Goal: Navigation & Orientation: Find specific page/section

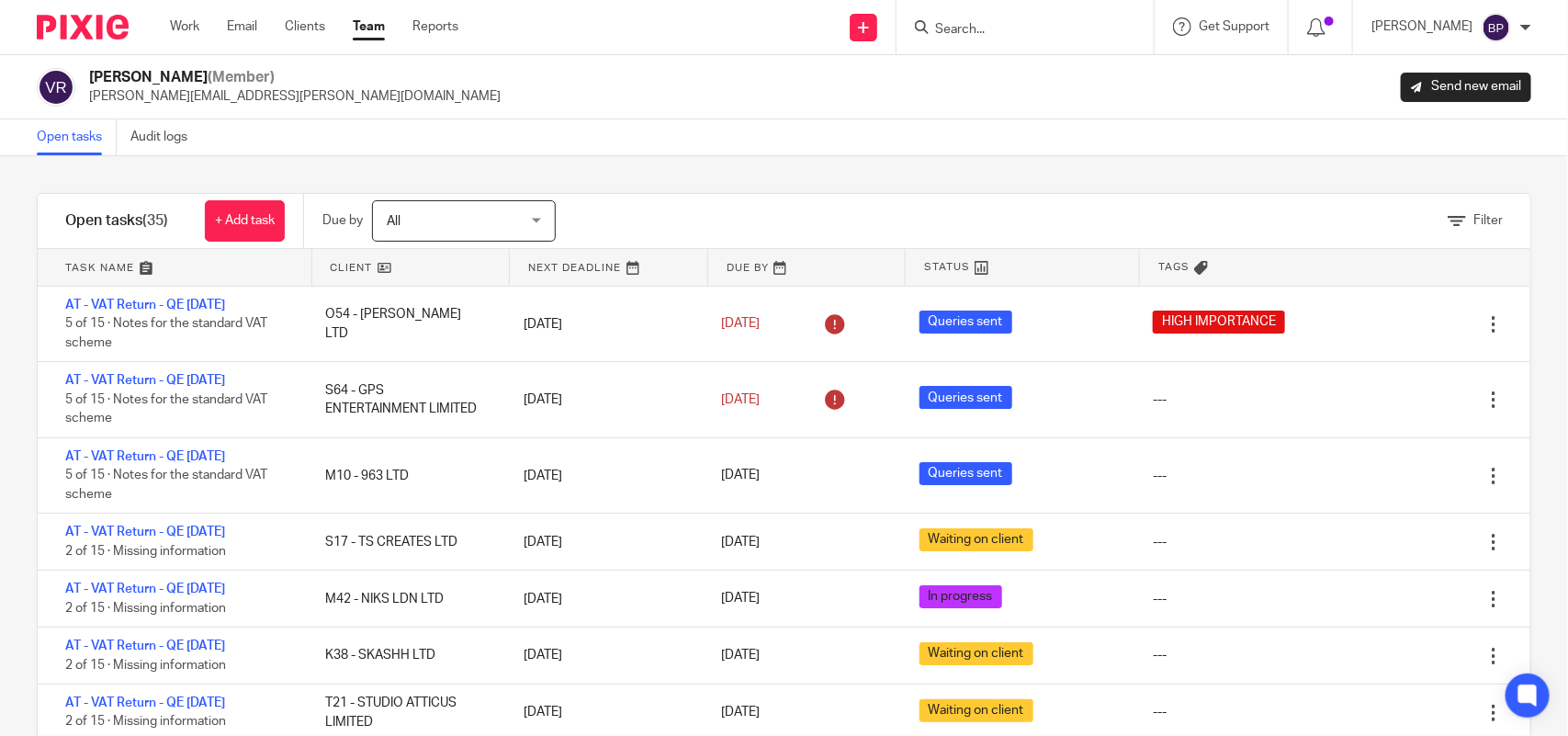
scroll to position [1379, 0]
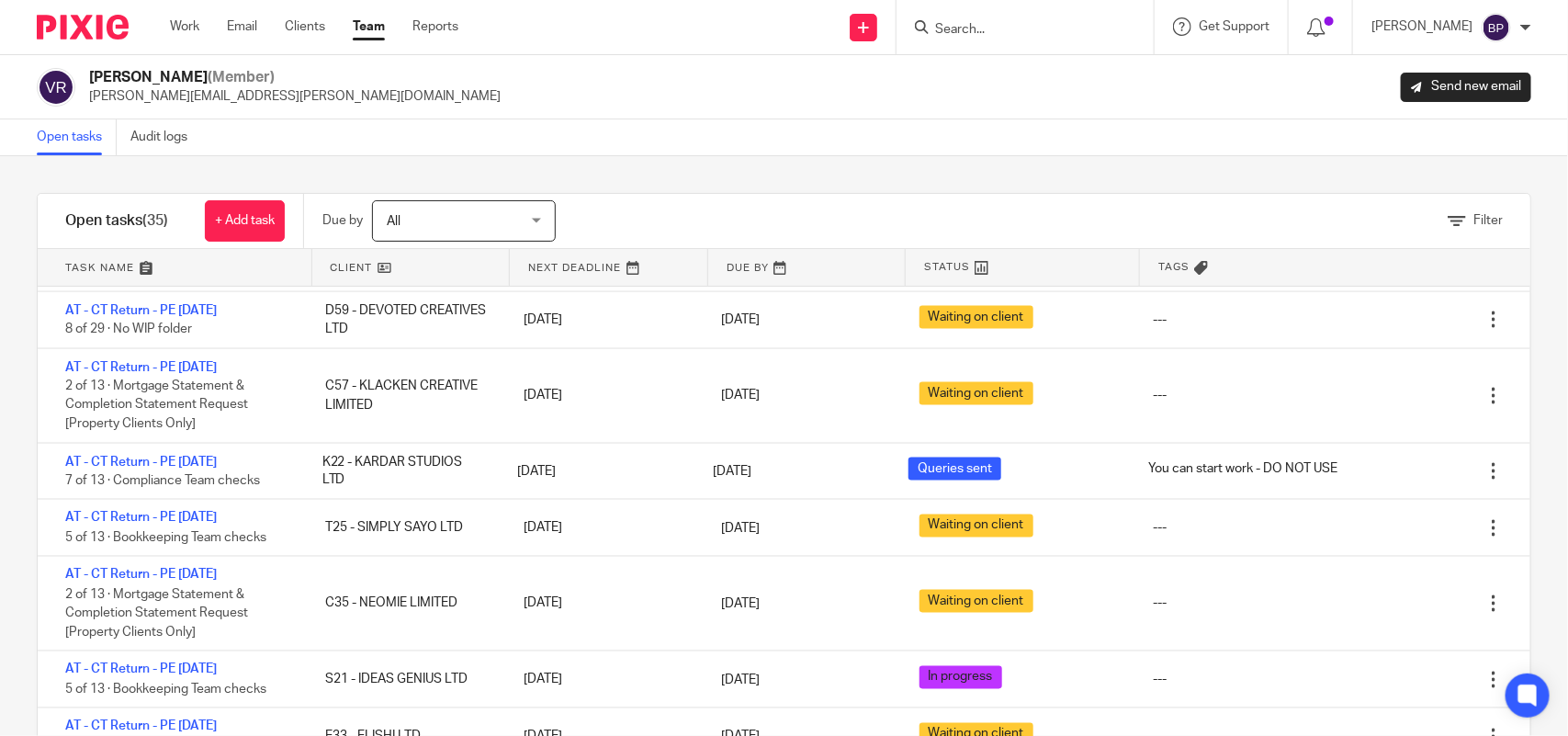
click at [71, 124] on link "Open tasks" at bounding box center [76, 137] width 80 height 35
